Goal: Task Accomplishment & Management: Use online tool/utility

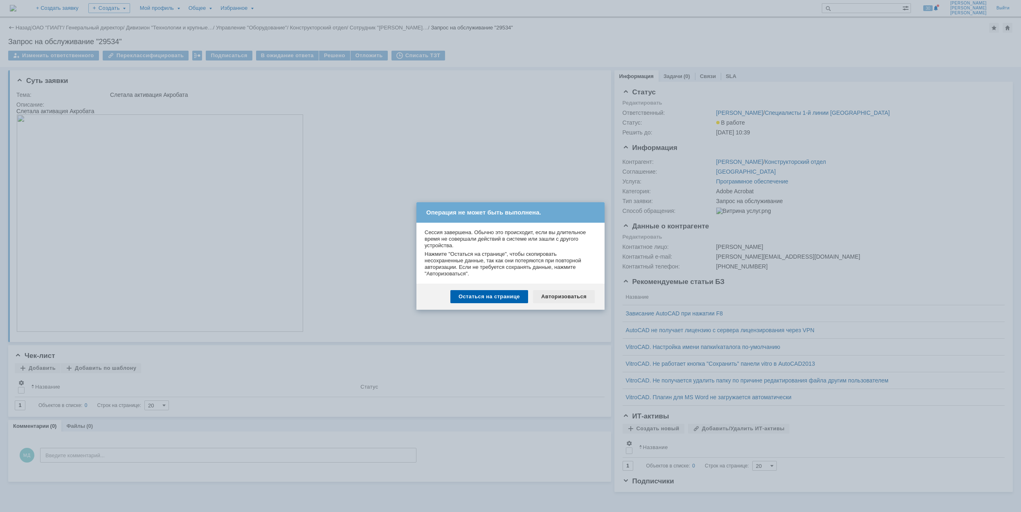
click at [558, 296] on div "Авторизоваться" at bounding box center [564, 296] width 62 height 13
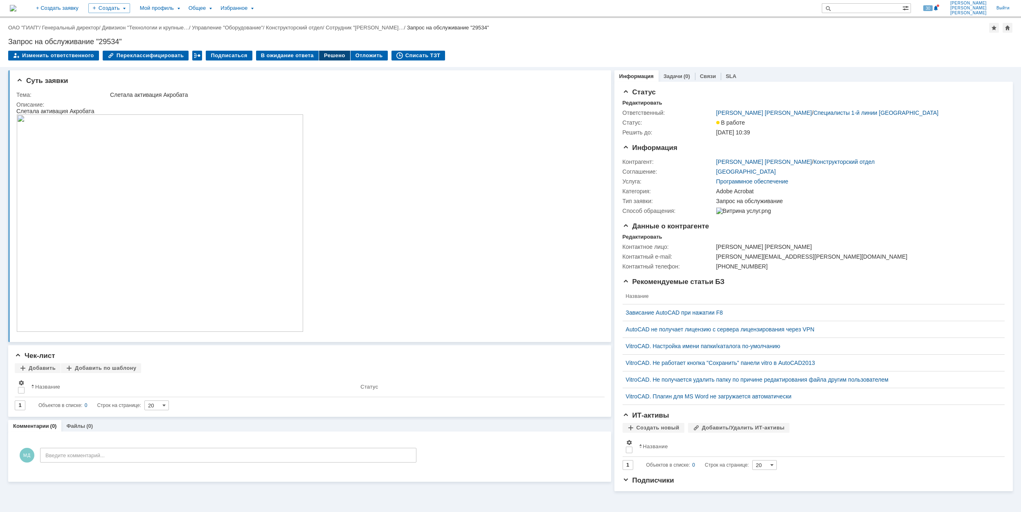
click at [325, 56] on div "Решено" at bounding box center [334, 56] width 31 height 10
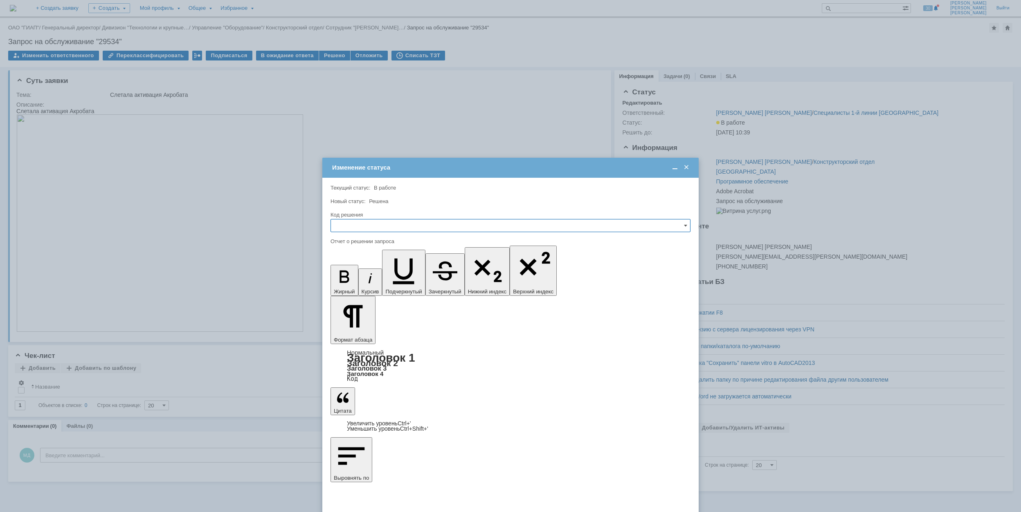
click at [408, 228] on input "text" at bounding box center [510, 225] width 360 height 13
click at [398, 281] on span "Решено" at bounding box center [510, 281] width 349 height 7
type input "Решено"
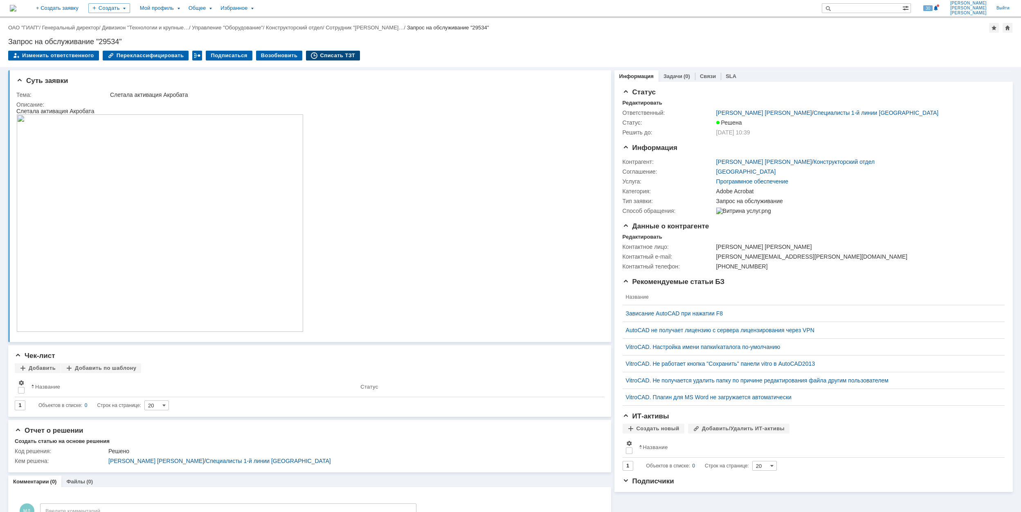
click at [333, 58] on div "Списать ТЗТ" at bounding box center [333, 56] width 54 height 10
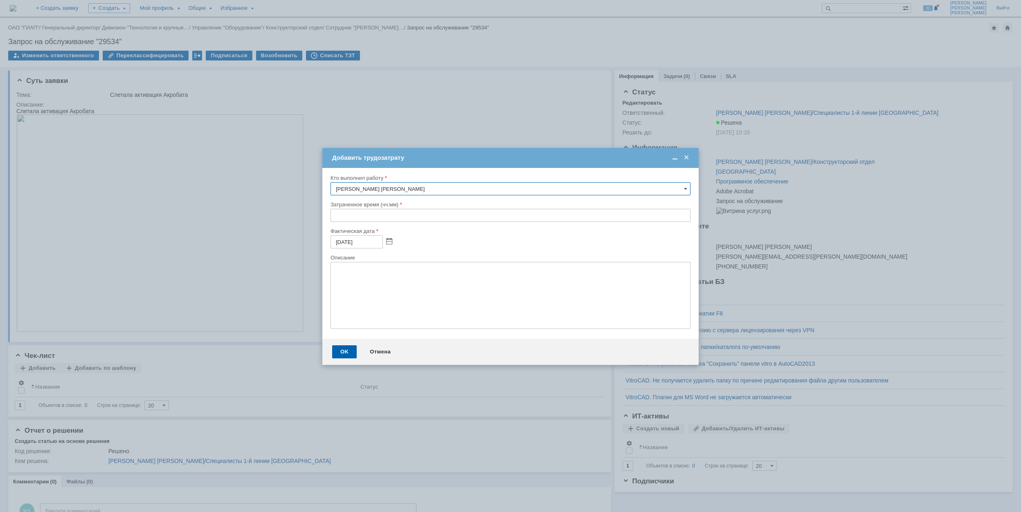
drag, startPoint x: 334, startPoint y: 218, endPoint x: 334, endPoint y: 209, distance: 9.8
click at [334, 218] on input "text" at bounding box center [510, 215] width 360 height 13
type input "00:30"
click at [349, 350] on div "OK" at bounding box center [344, 352] width 25 height 13
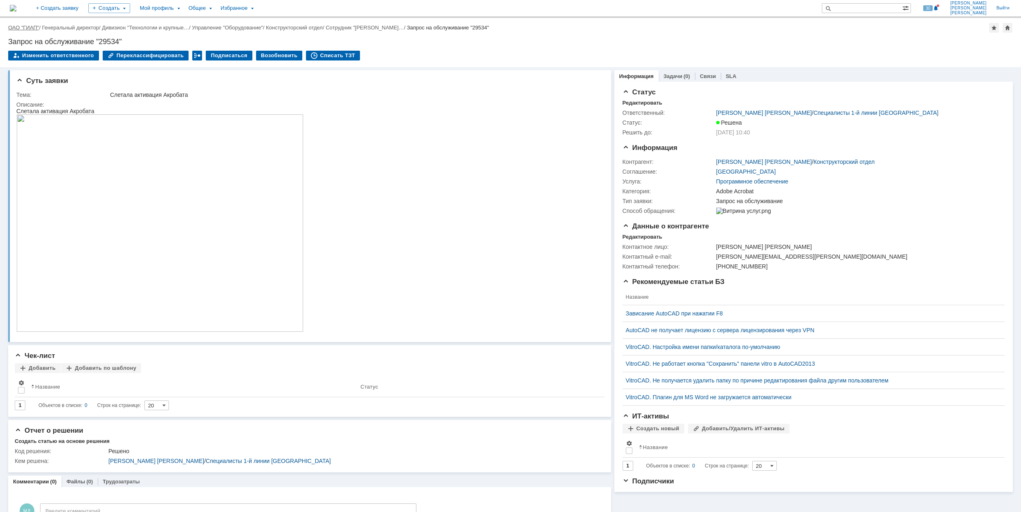
click at [18, 25] on link "ОАО "ГИАП"" at bounding box center [23, 28] width 31 height 6
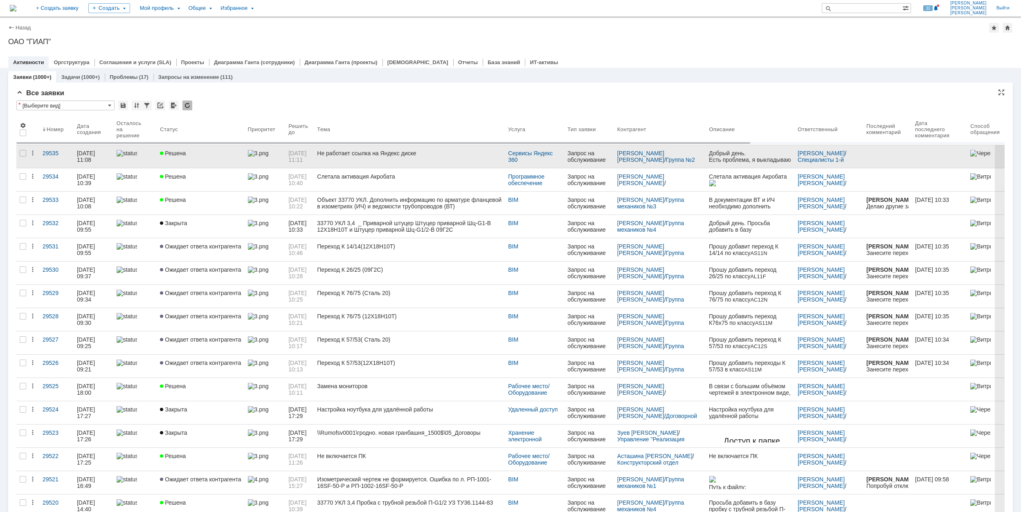
click at [442, 153] on div "Не работает ссылка на Яндекс диске" at bounding box center [409, 153] width 184 height 7
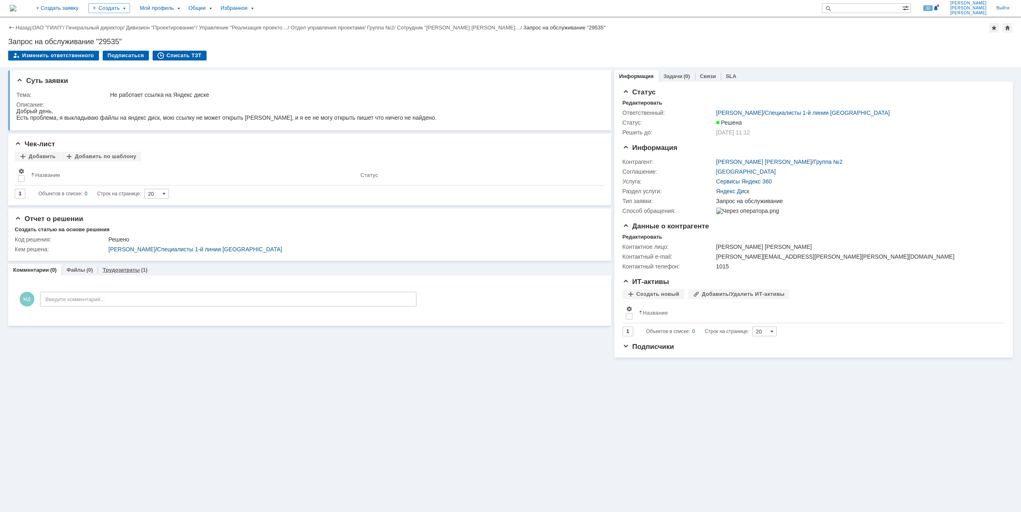
click at [119, 274] on div "Трудозатраты (1)" at bounding box center [125, 270] width 55 height 12
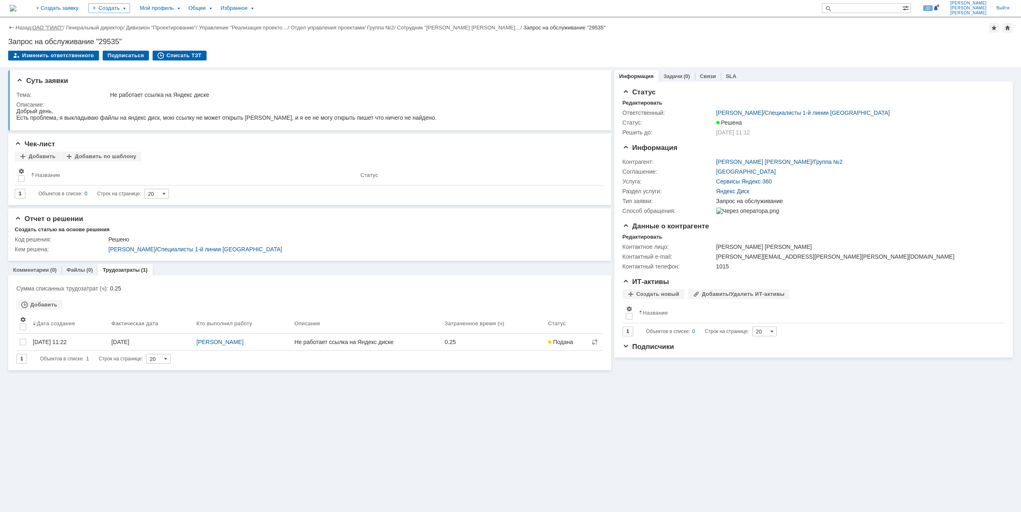
click at [53, 25] on link "ОАО "ГИАП"" at bounding box center [47, 28] width 31 height 6
